Goal: Check status

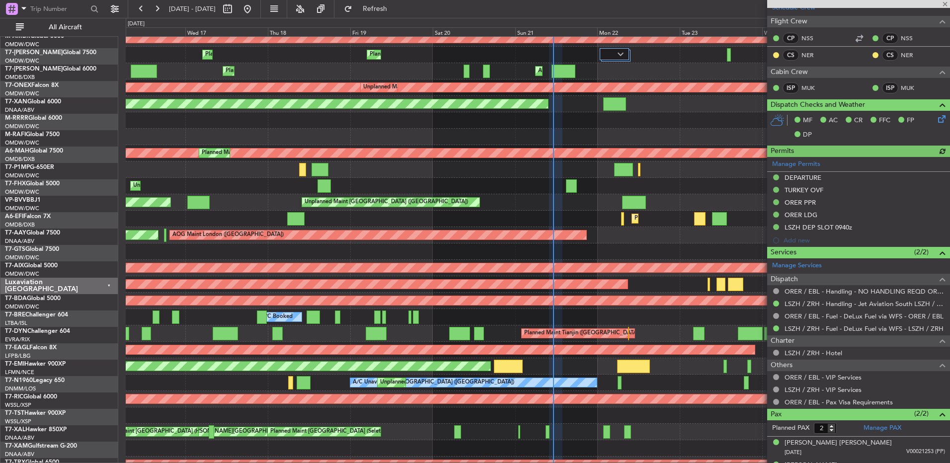
scroll to position [1122, 0]
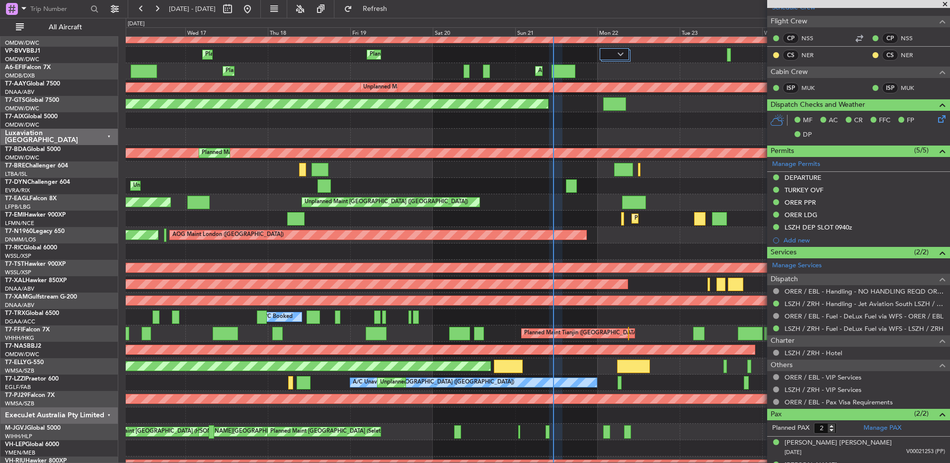
click at [517, 173] on div at bounding box center [538, 170] width 824 height 16
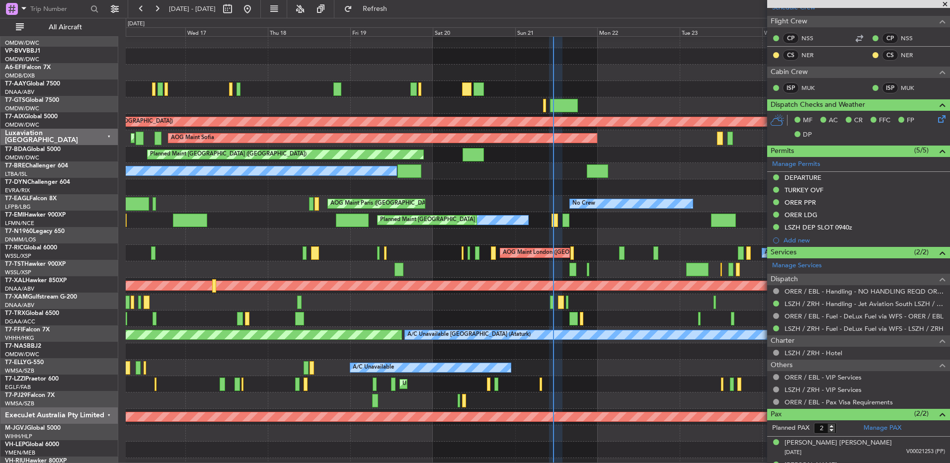
scroll to position [38, 0]
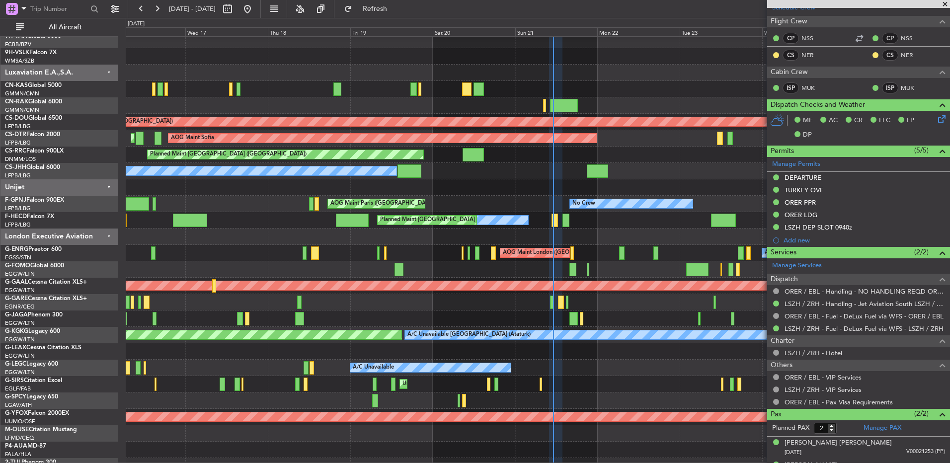
click at [522, 247] on div "AOG Maint London ([GEOGRAPHIC_DATA]) A/C Unavailable" at bounding box center [538, 253] width 824 height 16
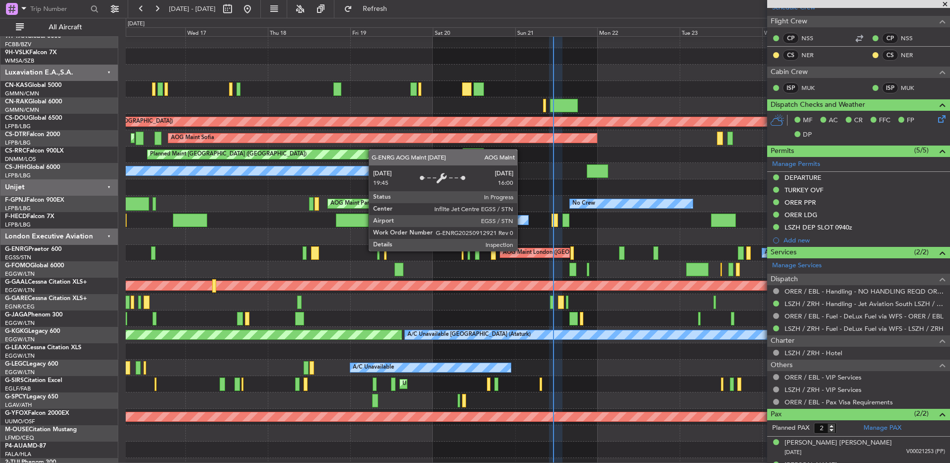
click at [522, 250] on div "AOG Maint London ([GEOGRAPHIC_DATA])" at bounding box center [558, 252] width 111 height 15
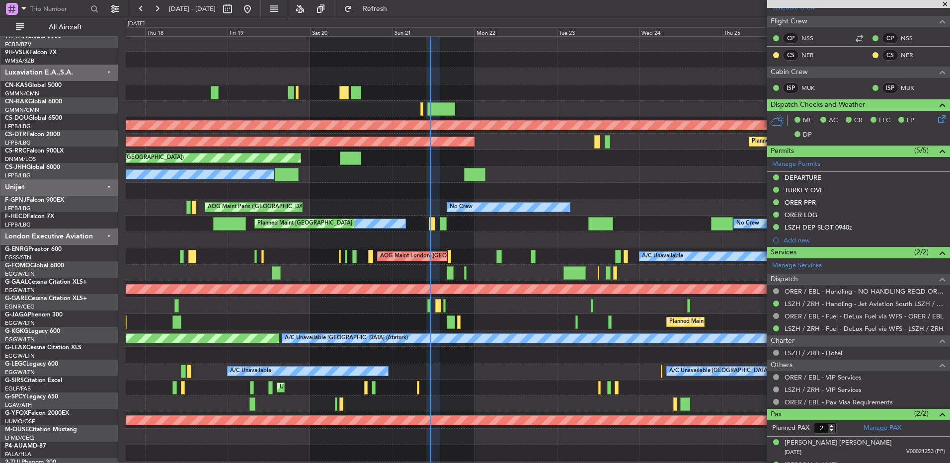
click at [526, 259] on div "AOG Maint London ([GEOGRAPHIC_DATA]) A/C Unavailable" at bounding box center [538, 256] width 824 height 16
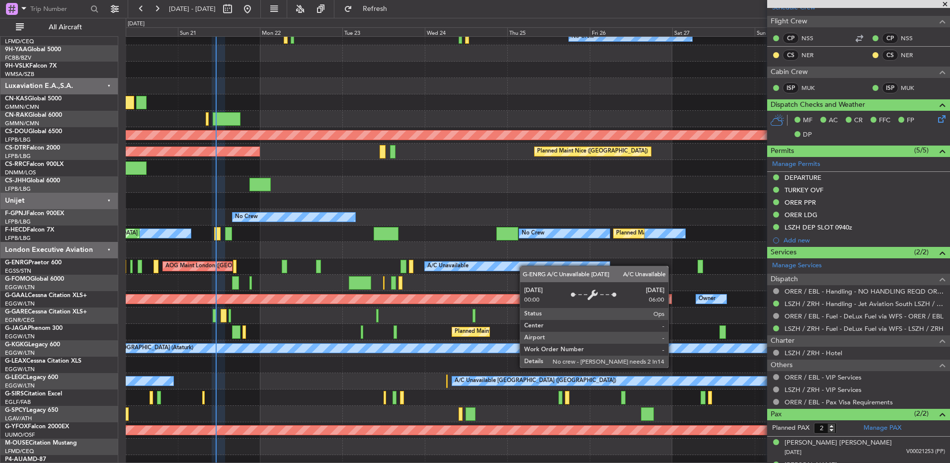
scroll to position [16, 0]
